Goal: Transaction & Acquisition: Purchase product/service

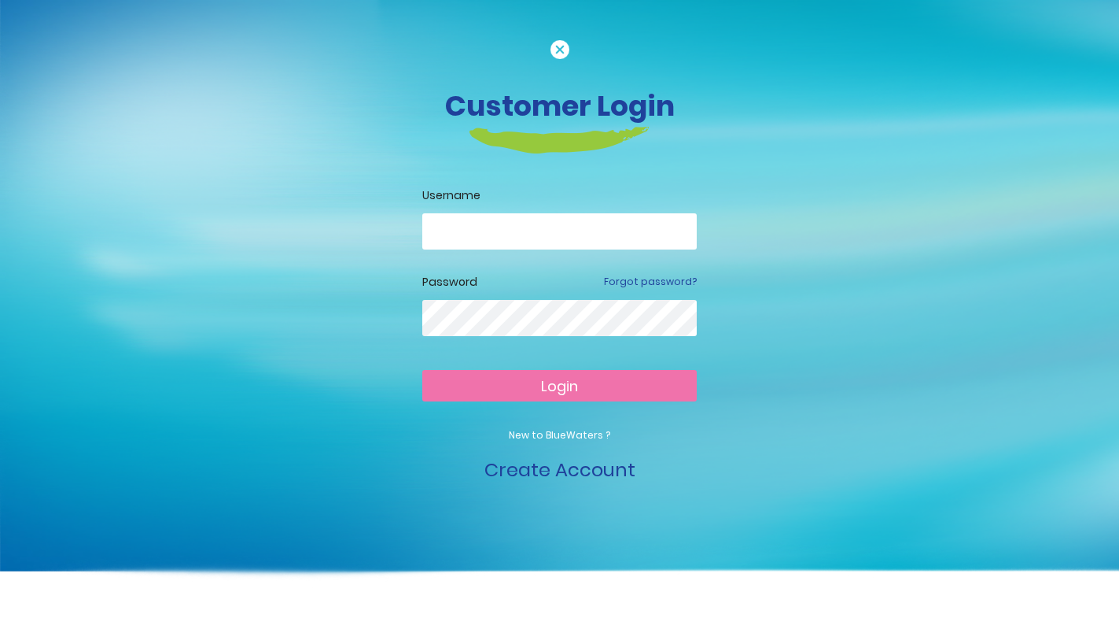
type input "**********"
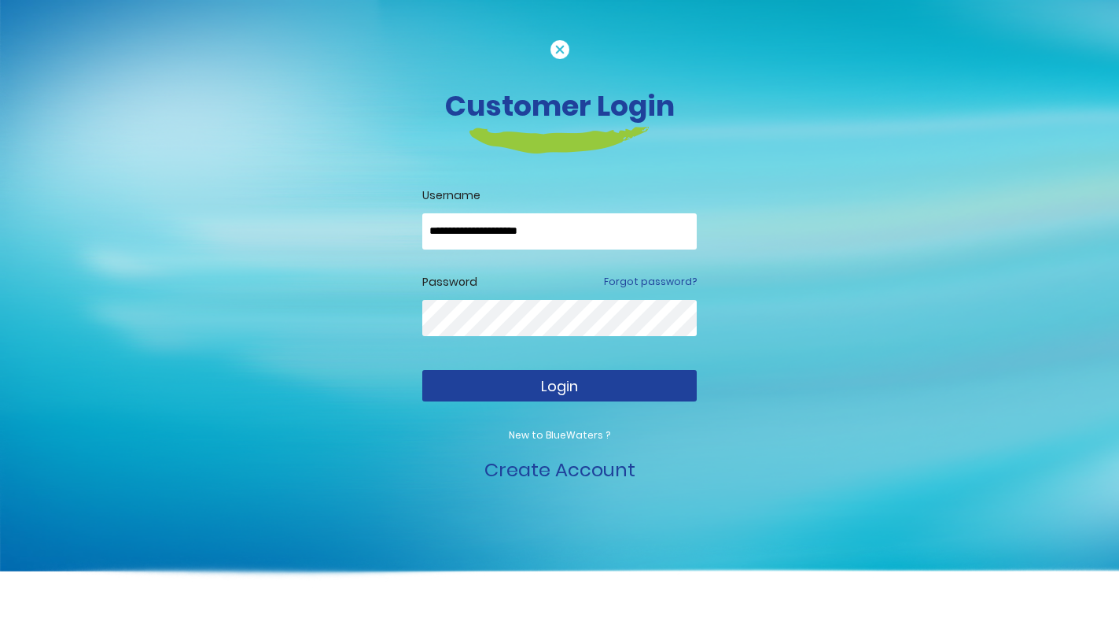
click at [579, 377] on button "Login" at bounding box center [559, 385] width 275 height 31
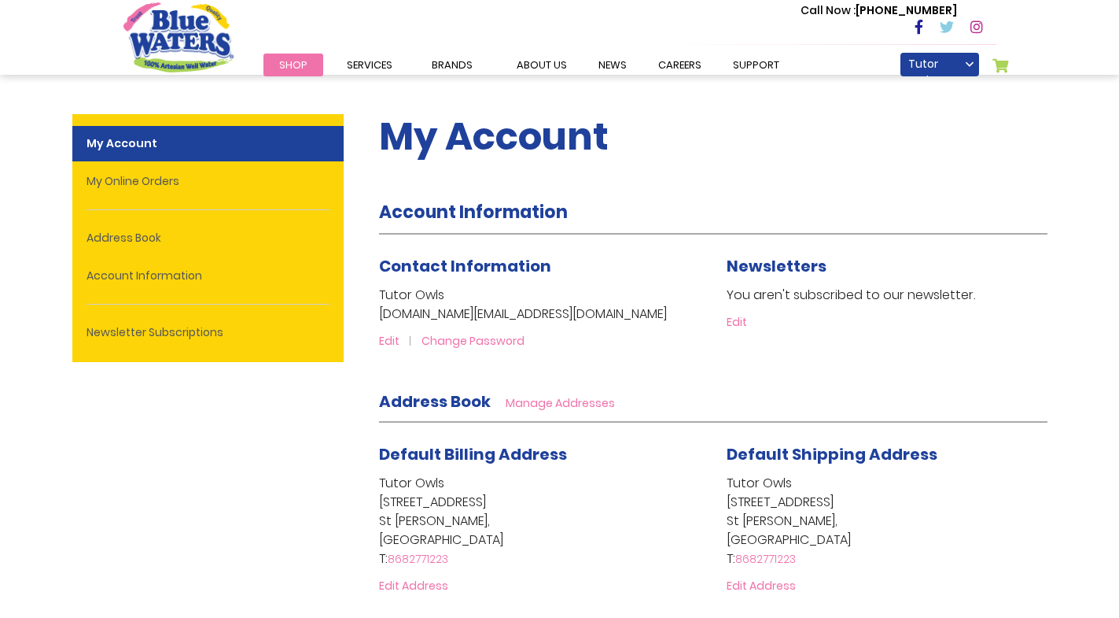
click at [303, 65] on span "Shop" at bounding box center [293, 64] width 28 height 15
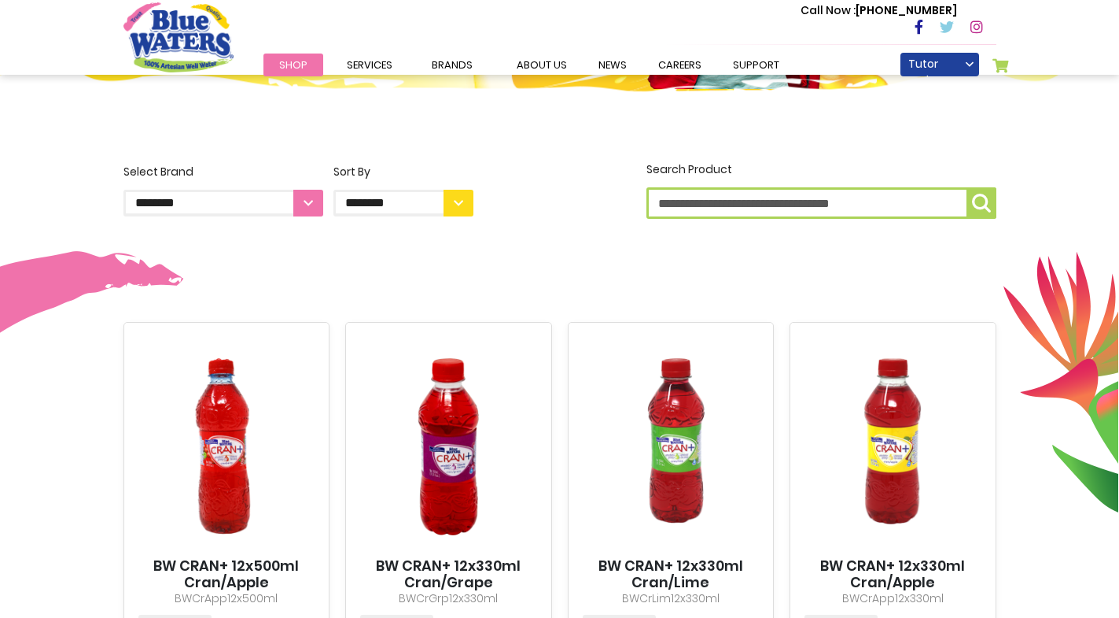
scroll to position [346, 0]
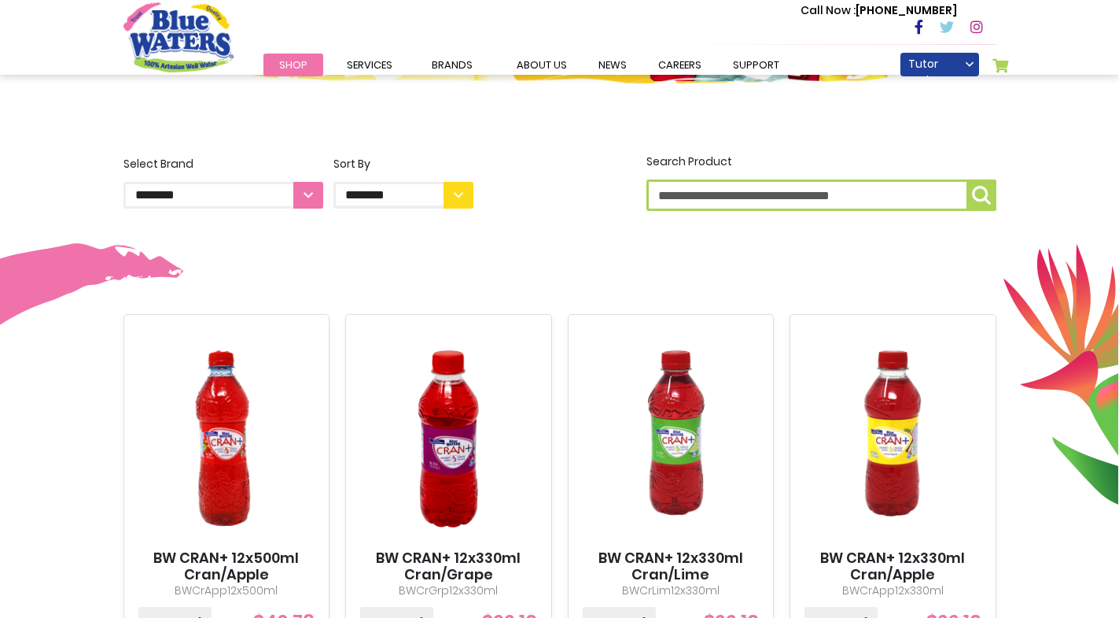
select select "**********"
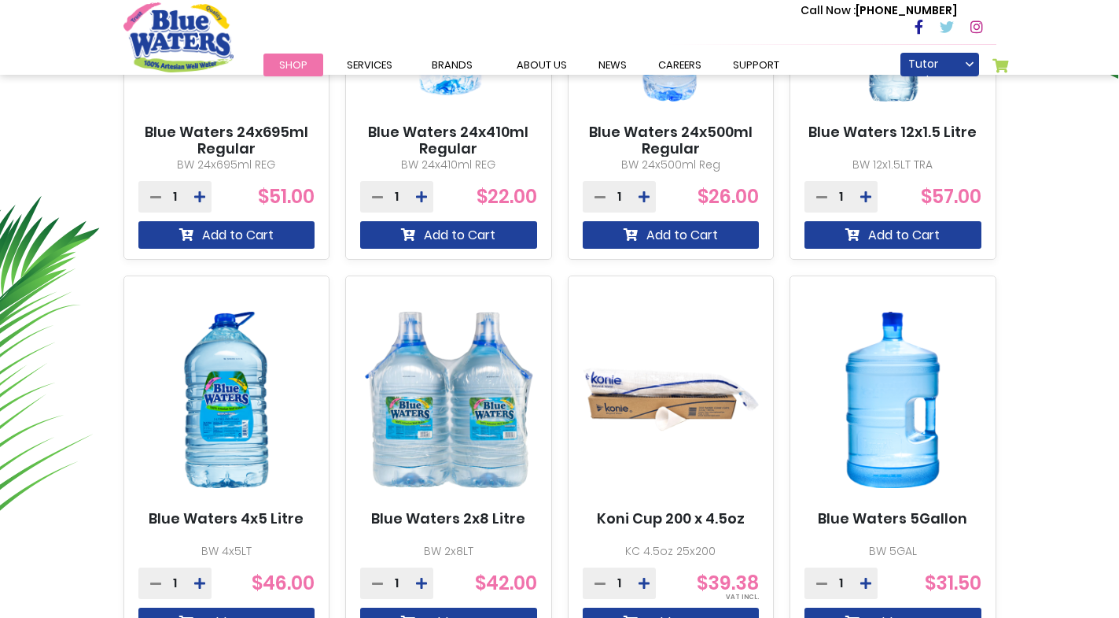
scroll to position [994, 0]
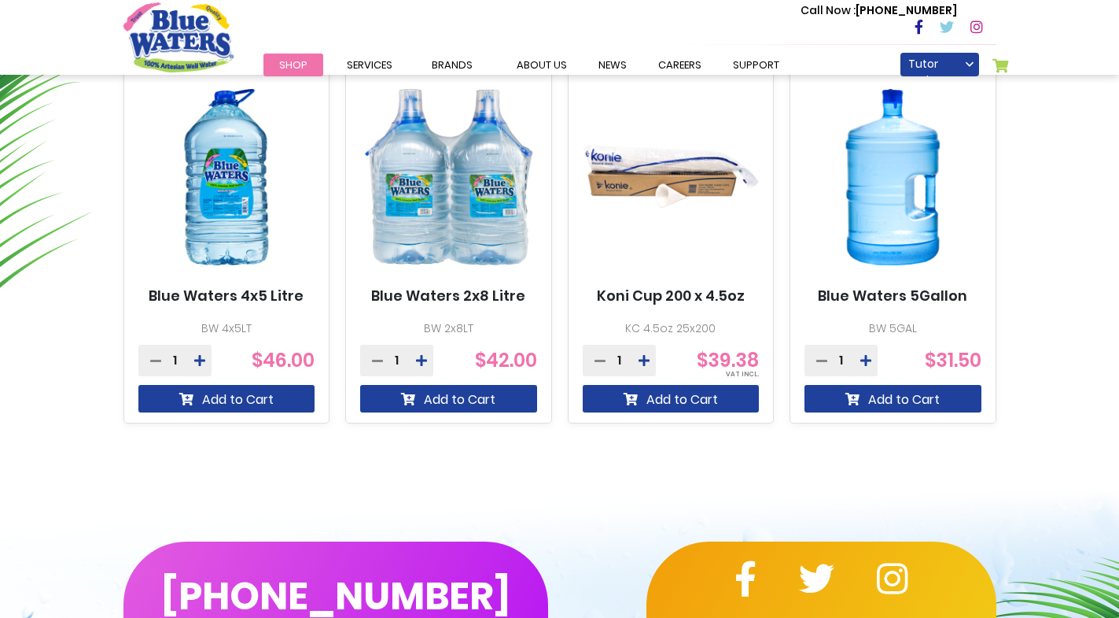
click at [913, 210] on img at bounding box center [893, 177] width 177 height 221
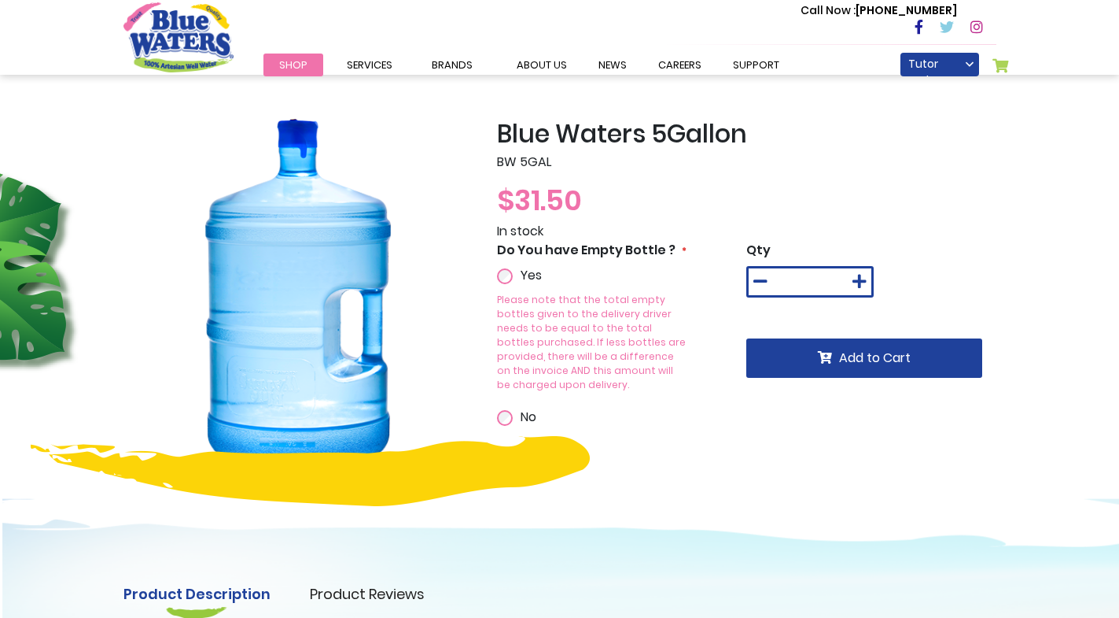
click at [854, 282] on icon at bounding box center [860, 282] width 14 height 16
type input "*"
click at [866, 352] on span "Add to Cart" at bounding box center [875, 358] width 72 height 18
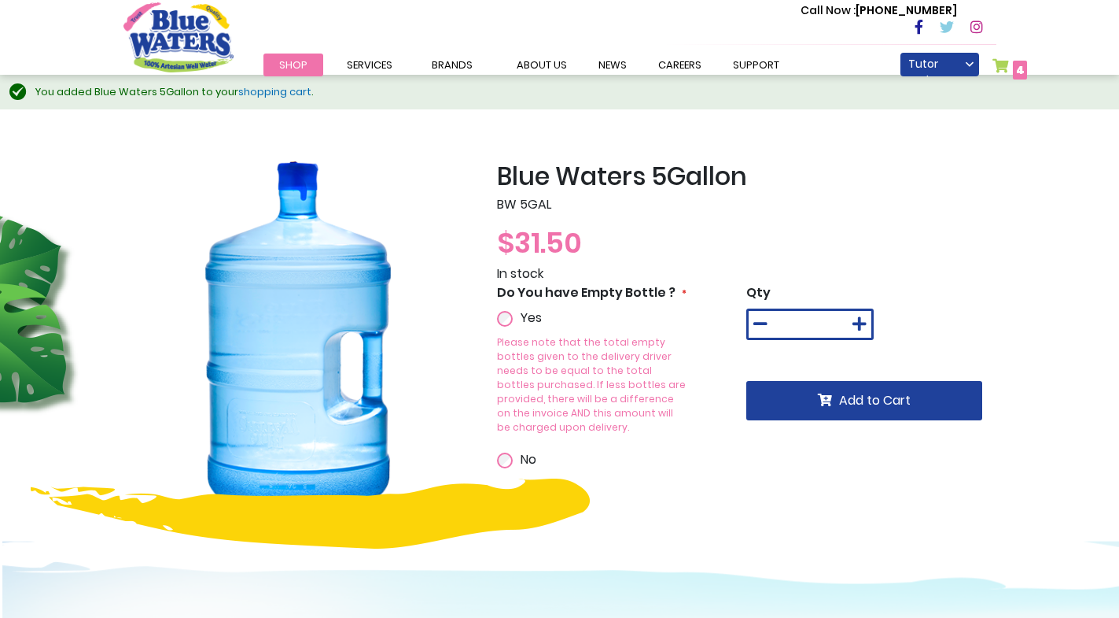
click at [1014, 68] on span "4 4 items" at bounding box center [1020, 70] width 14 height 19
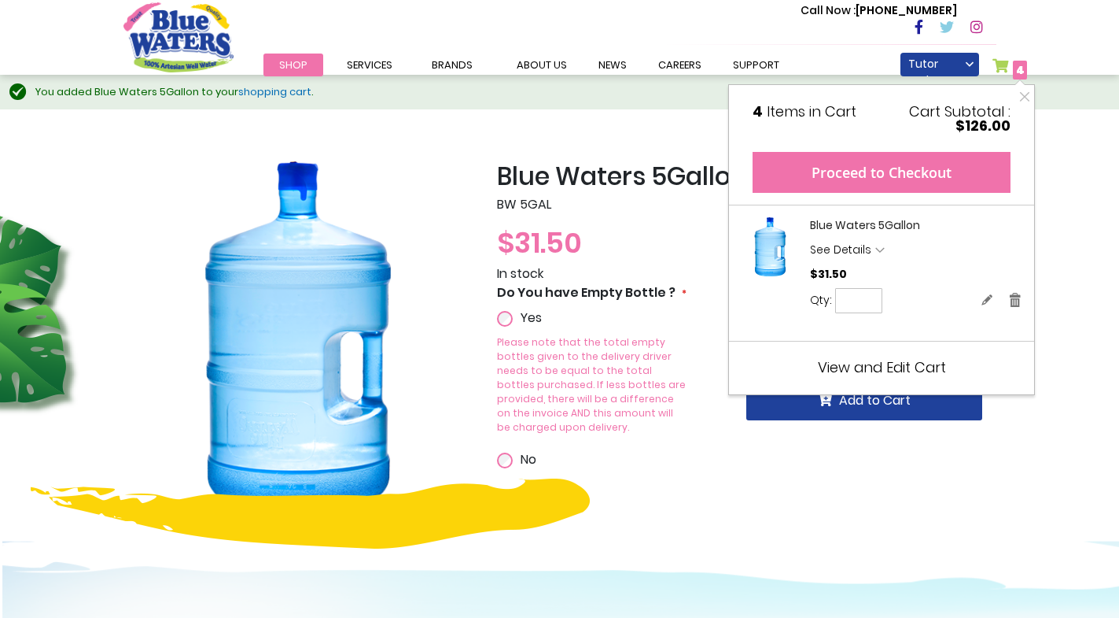
click at [917, 157] on button "Proceed to Checkout" at bounding box center [882, 172] width 258 height 41
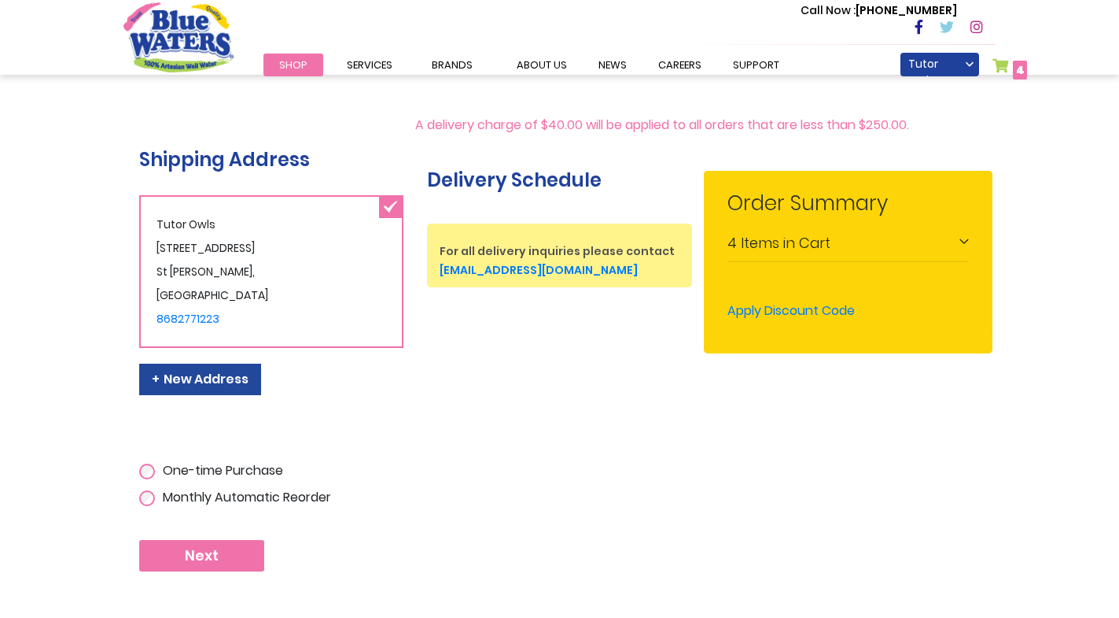
scroll to position [253, 0]
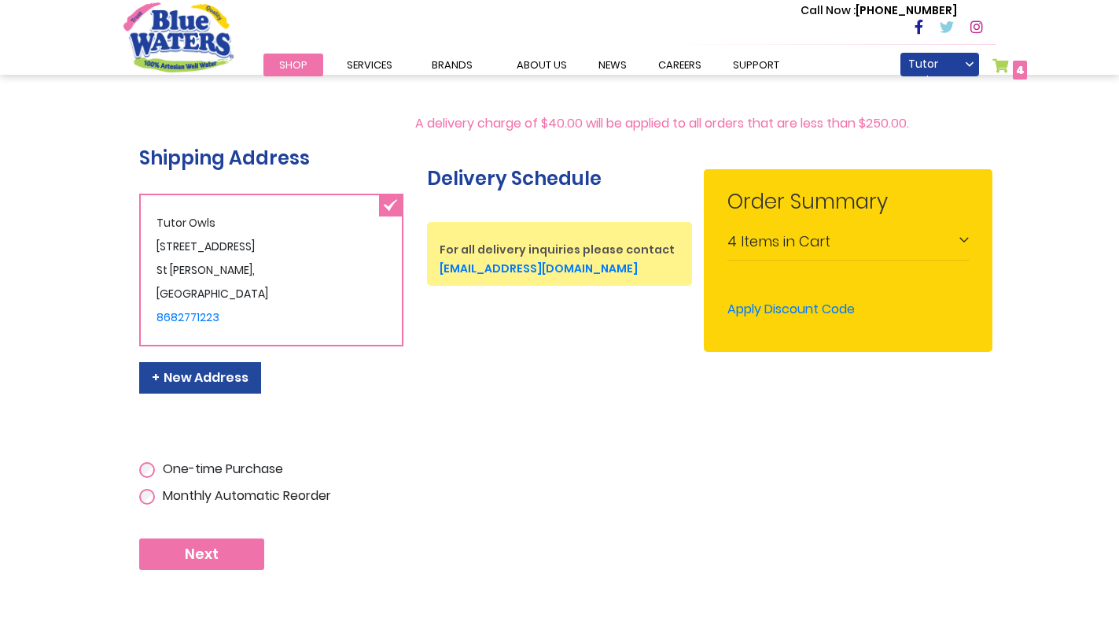
click at [968, 243] on div "4 Items in Cart" at bounding box center [849, 242] width 242 height 35
